Goal: Information Seeking & Learning: Learn about a topic

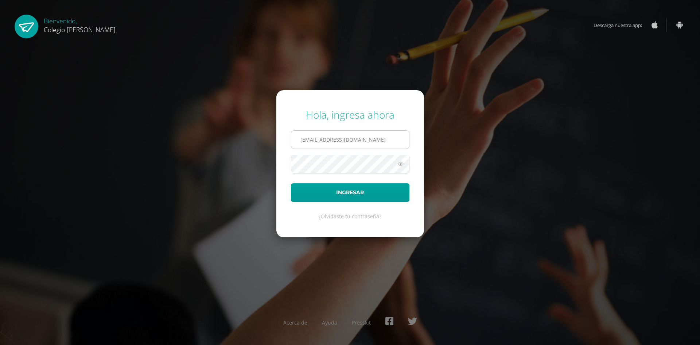
click at [329, 134] on input "[EMAIL_ADDRESS][DOMAIN_NAME]" at bounding box center [350, 140] width 118 height 18
type input "[EMAIL_ADDRESS][DOMAIN_NAME]"
click at [340, 193] on button "Ingresar" at bounding box center [350, 192] width 119 height 19
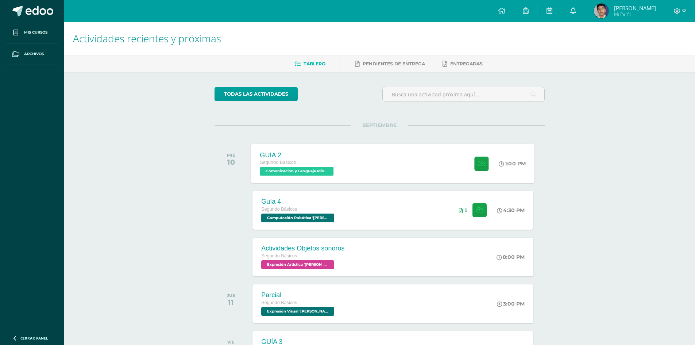
click at [511, 156] on div "1:00 PM" at bounding box center [516, 163] width 37 height 39
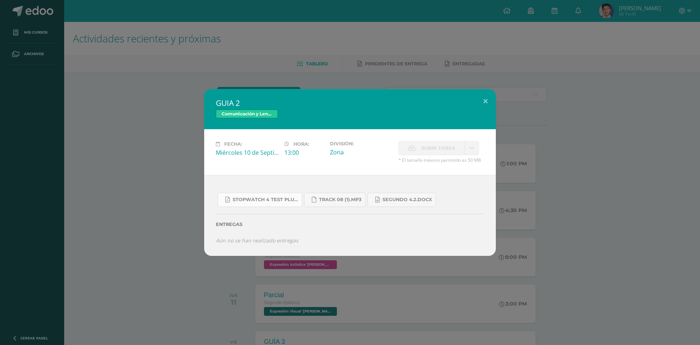
click at [292, 196] on link "Stopwatch 4 Test Plus U8.pdf" at bounding box center [260, 200] width 85 height 14
click at [398, 203] on link "SEGUNDO 4.2.docx" at bounding box center [402, 200] width 69 height 14
click at [546, 150] on div "GUIA 2 Comunicación y Lenguaje Idioma Extranjero Fecha: Miércoles 10 de Septiem…" at bounding box center [350, 172] width 695 height 167
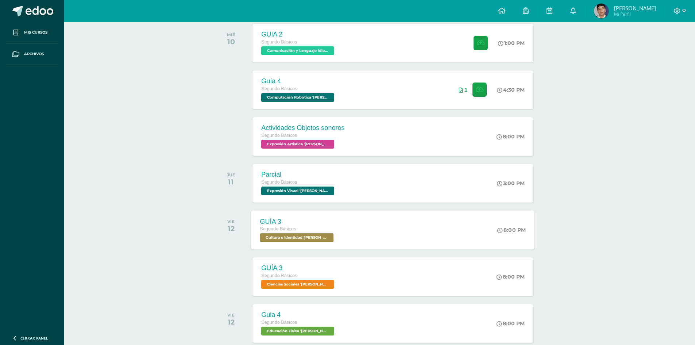
scroll to position [146, 0]
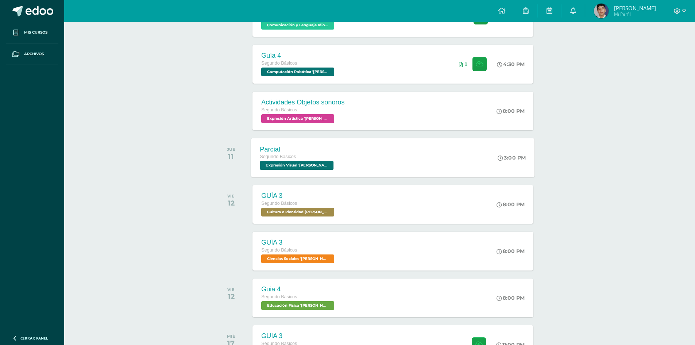
click at [441, 159] on div "Parcial Segundo Básicos Expresión Visual 'Newton' 3:00 PM Parcial Expresión Vis…" at bounding box center [392, 157] width 283 height 39
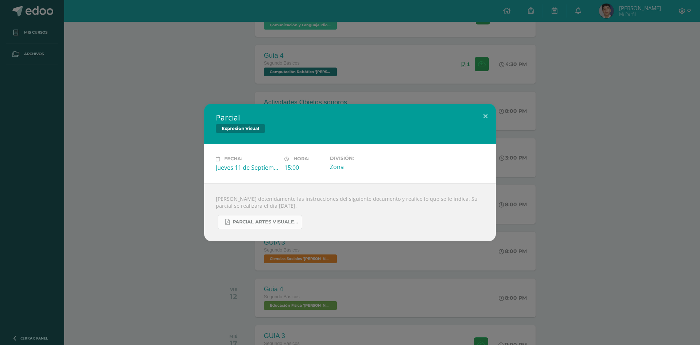
click at [294, 225] on link "PARCIAL ARTES VISUALES. IV BIM.docx.pdf" at bounding box center [260, 222] width 85 height 14
click at [364, 43] on div "Parcial Expresión Visual Fecha: Jueves 11 de Septiembre Hora: 15:00 División: Z…" at bounding box center [350, 172] width 700 height 345
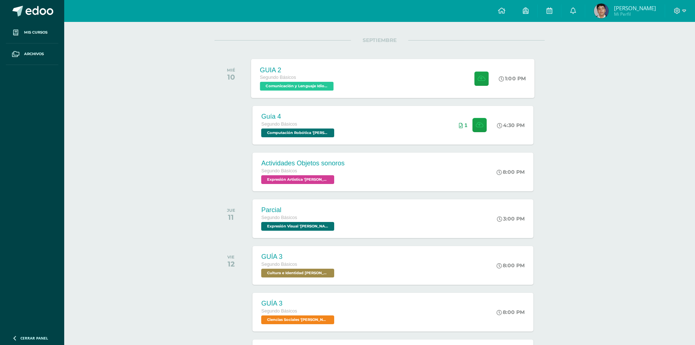
scroll to position [61, 0]
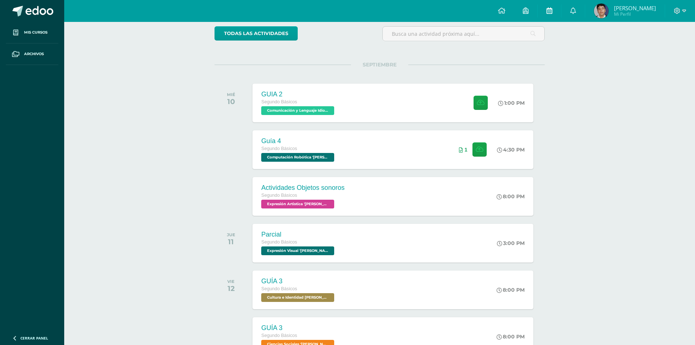
click at [552, 9] on icon at bounding box center [549, 10] width 6 height 7
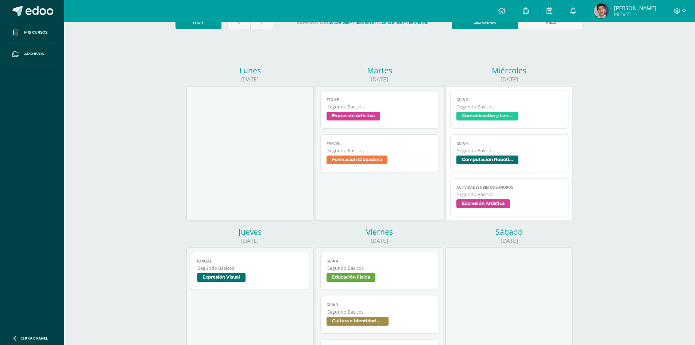
scroll to position [28, 0]
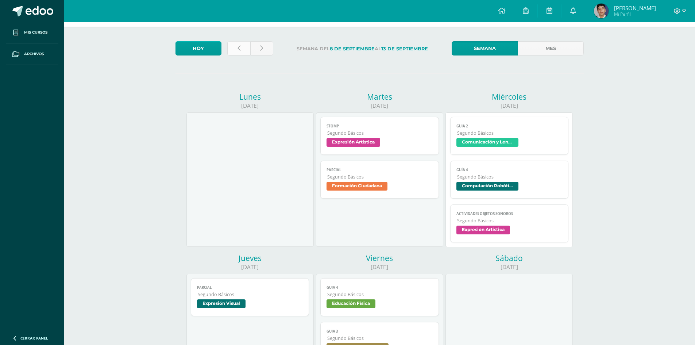
click at [241, 47] on link at bounding box center [238, 48] width 23 height 14
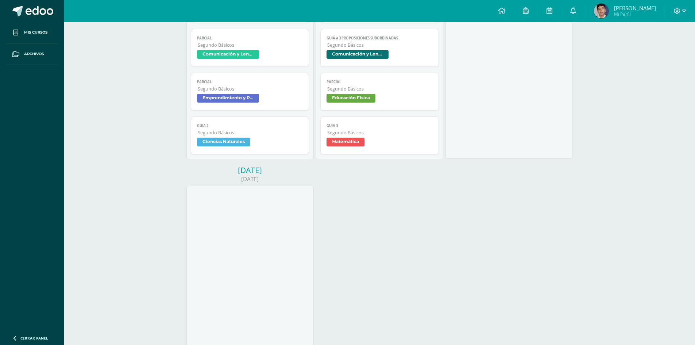
scroll to position [328, 0]
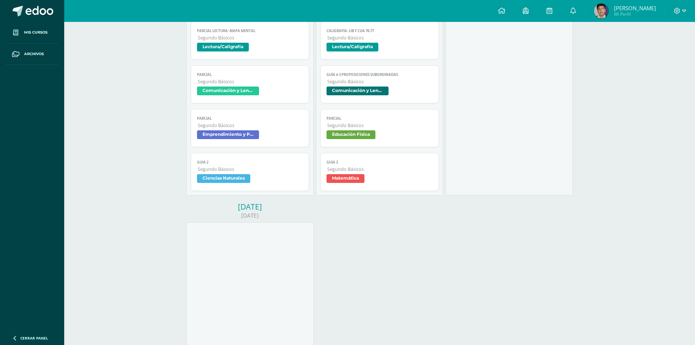
click at [257, 129] on link "Parcial Segundo Básicos Emprendimiento y Productividad" at bounding box center [250, 128] width 119 height 38
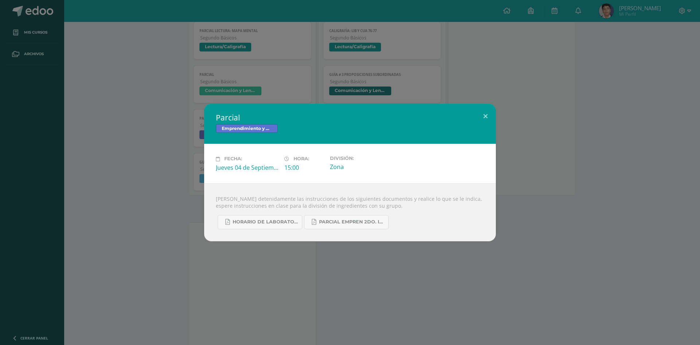
click at [346, 293] on div "Parcial Emprendimiento y Productividad Fecha: Jueves 04 de Septiembre Hora: 15:…" at bounding box center [350, 172] width 700 height 345
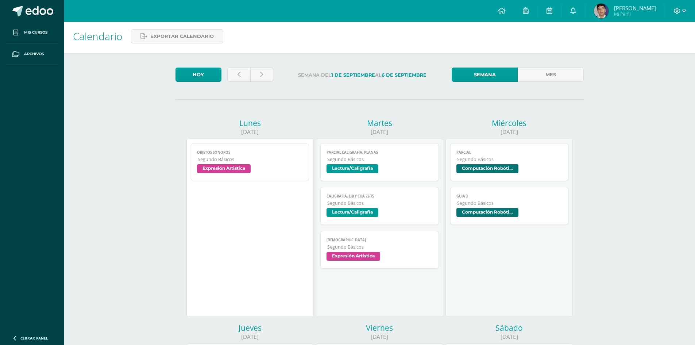
scroll to position [0, 0]
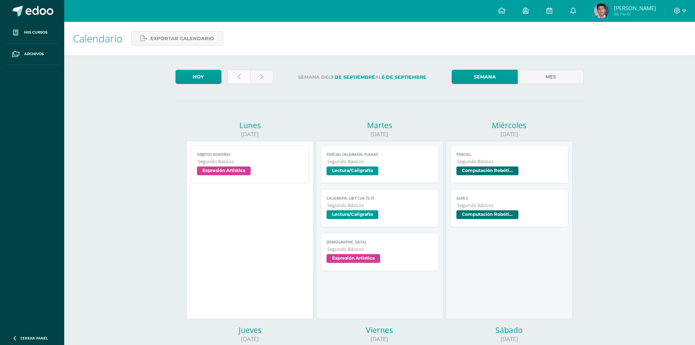
click at [241, 81] on link at bounding box center [238, 77] width 23 height 14
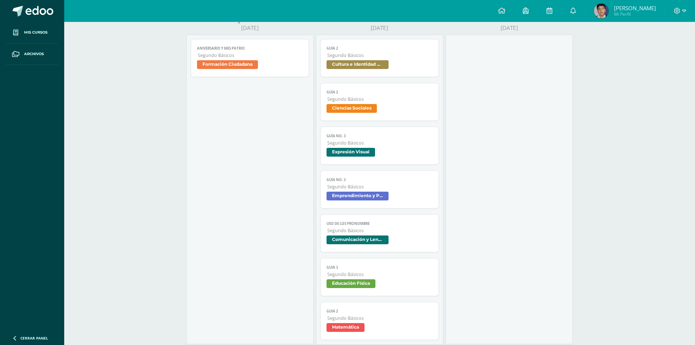
scroll to position [438, 0]
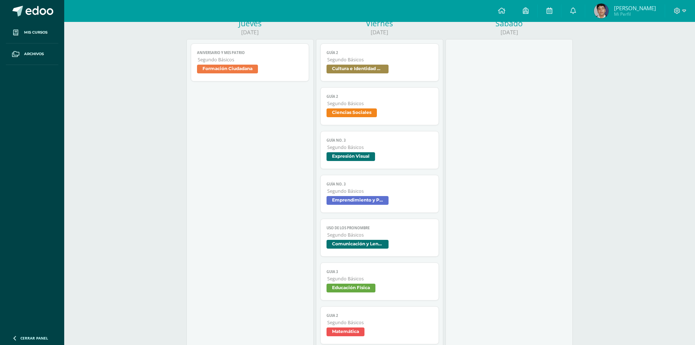
click at [359, 196] on span "Emprendimiento y Productividad" at bounding box center [357, 200] width 62 height 9
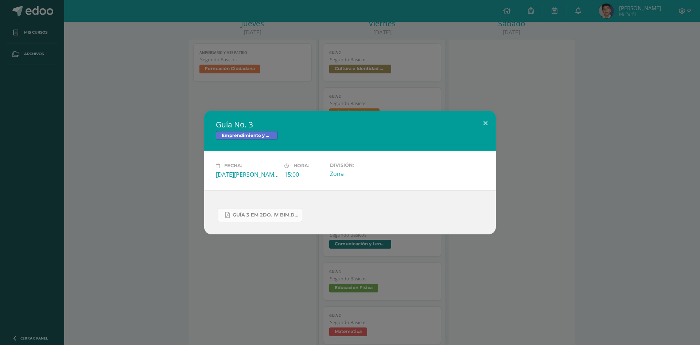
click at [285, 215] on span "GUÍA 3 EM 2DO. IV BIM.docx.pdf" at bounding box center [266, 215] width 66 height 6
click at [330, 57] on div "Guía No. 3 Emprendimiento y Productividad Fecha: Viernes 29 de Agosto Hora: 15:…" at bounding box center [350, 172] width 700 height 345
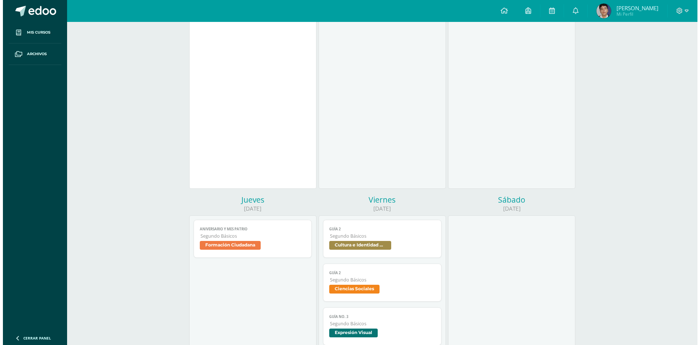
scroll to position [255, 0]
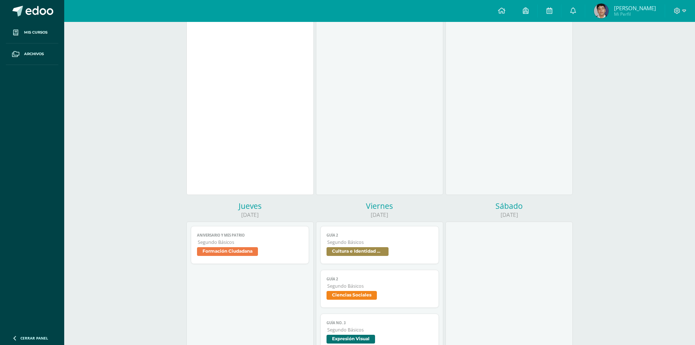
click at [394, 333] on span "Segundo Básicos" at bounding box center [379, 329] width 105 height 6
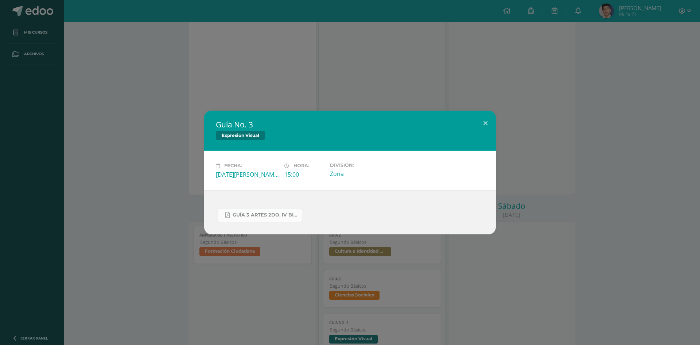
click at [276, 217] on span "GUÍA 3 ARTES 2DO. IV BIM.docx.pdf" at bounding box center [266, 215] width 66 height 6
click at [402, 61] on div "Guía No. 3 Expresión Visual Fecha: Viernes 29 de Agosto Hora: 15:00 División: Z…" at bounding box center [350, 172] width 700 height 345
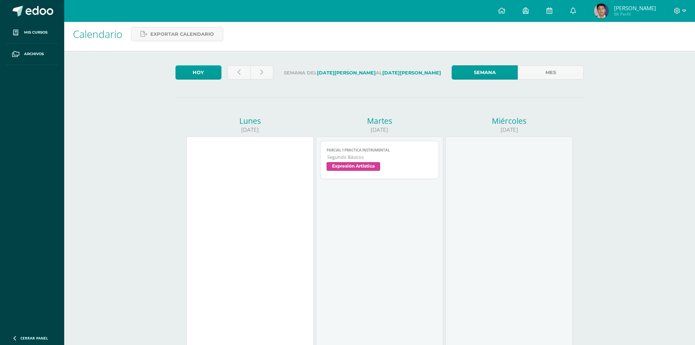
scroll to position [0, 0]
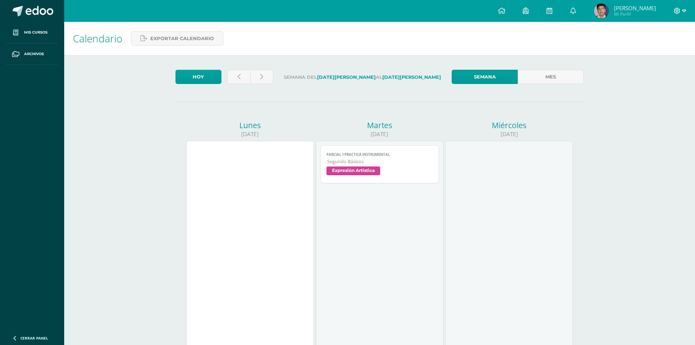
click at [685, 13] on icon at bounding box center [684, 11] width 4 height 7
click at [655, 49] on span "Cerrar sesión" at bounding box center [661, 49] width 33 height 7
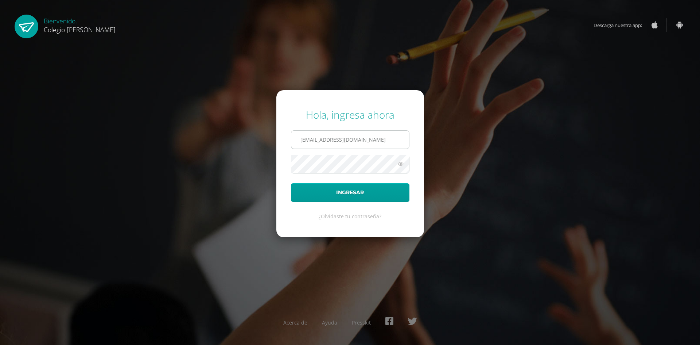
click at [300, 139] on input "[EMAIL_ADDRESS][DOMAIN_NAME]" at bounding box center [350, 140] width 118 height 18
type input "[EMAIL_ADDRESS][DOMAIN_NAME]"
click at [369, 183] on button "Ingresar" at bounding box center [350, 192] width 119 height 19
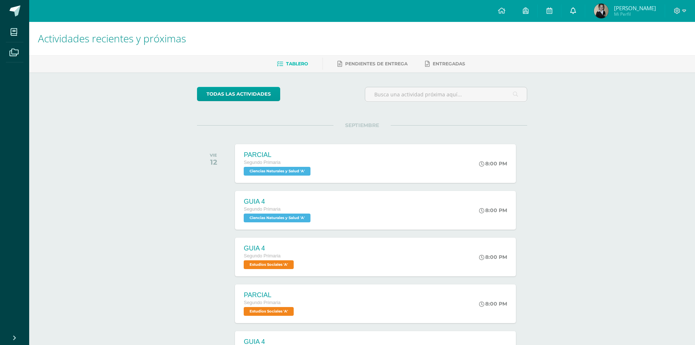
click at [576, 12] on icon at bounding box center [573, 10] width 6 height 7
click at [685, 11] on icon at bounding box center [684, 11] width 4 height 7
click at [658, 51] on span "Cerrar sesión" at bounding box center [661, 49] width 33 height 7
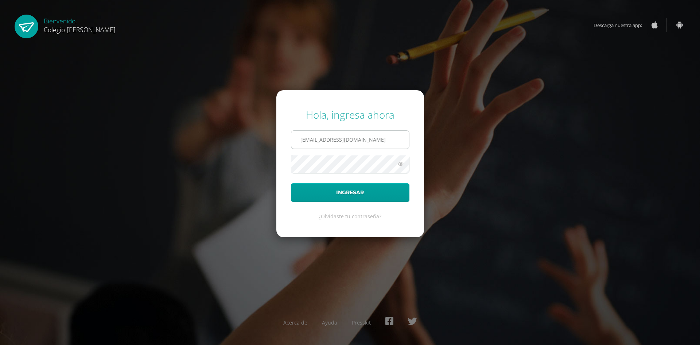
click at [301, 138] on input "[EMAIL_ADDRESS][DOMAIN_NAME]" at bounding box center [350, 140] width 118 height 18
type input "[EMAIL_ADDRESS][DOMAIN_NAME]"
click at [359, 191] on button "Ingresar" at bounding box center [350, 192] width 119 height 19
